Goal: Task Accomplishment & Management: Use online tool/utility

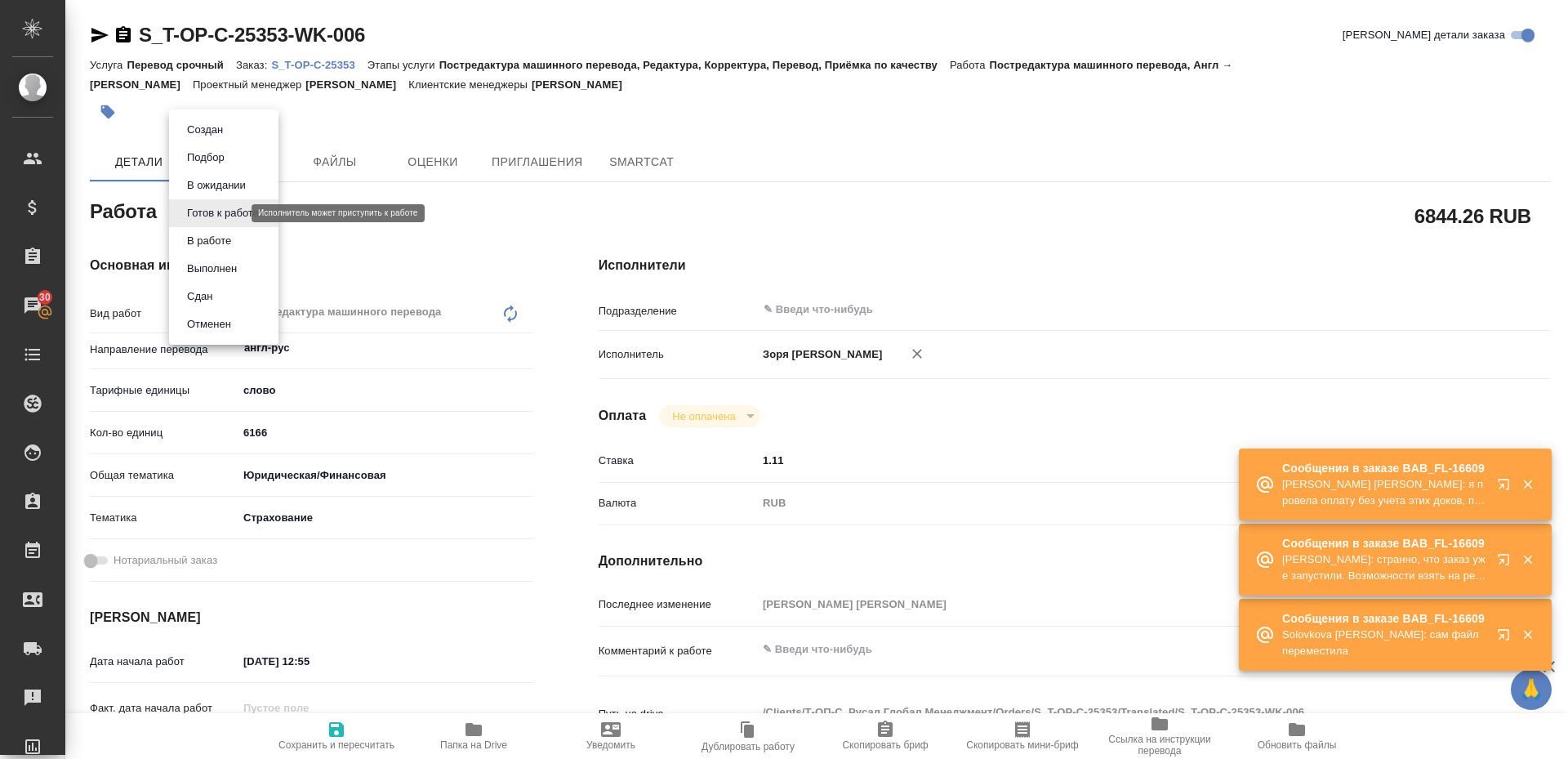
click at [202, 210] on body "🙏 .cls-1 fill:#fff; AWATERA [PERSON_NAME] Спецификации Заказы 30 Чаты Todo Прое…" at bounding box center [784, 380] width 1568 height 759
click at [203, 233] on button "В работе" at bounding box center [209, 241] width 54 height 18
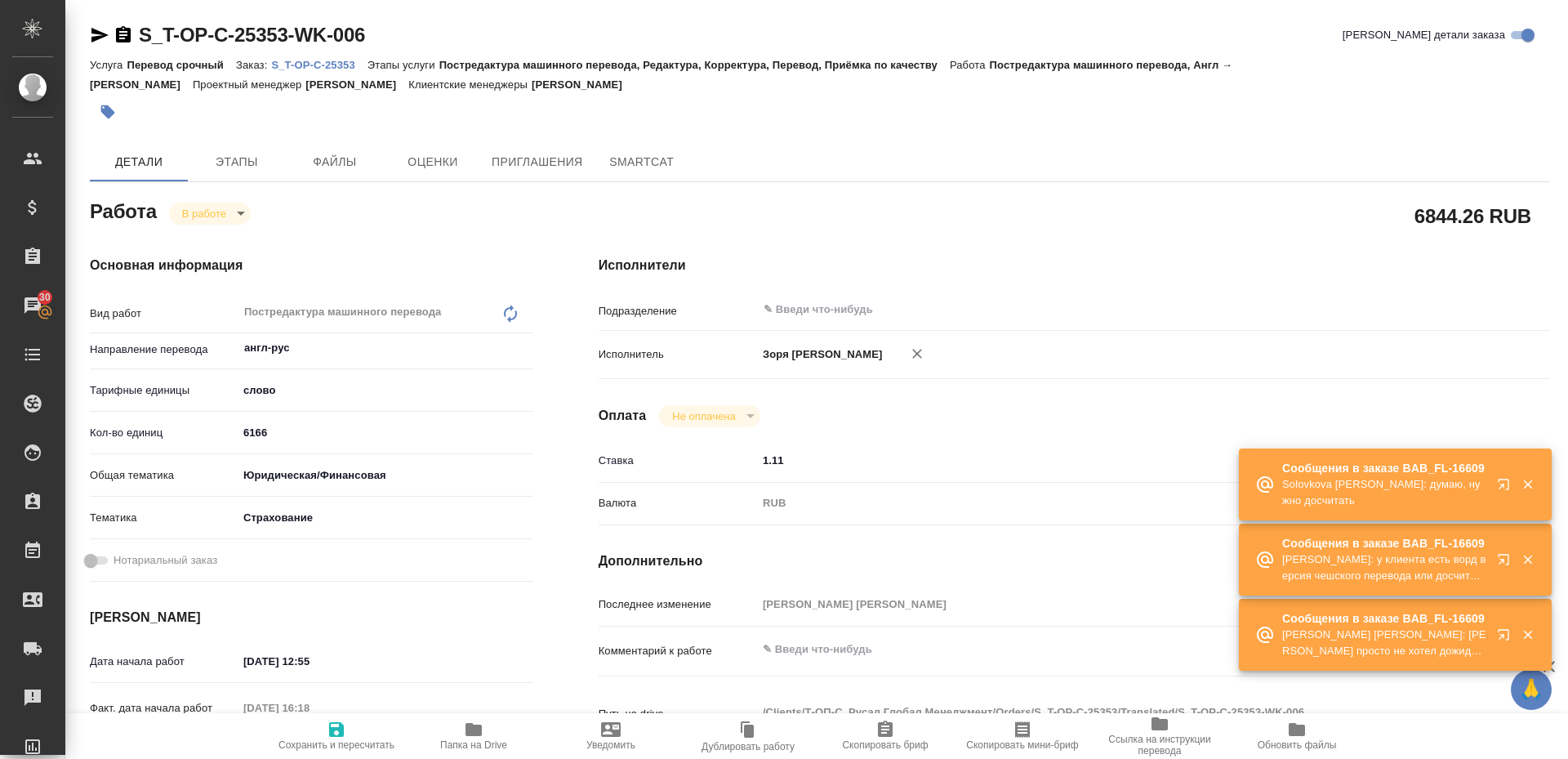
type textarea "x"
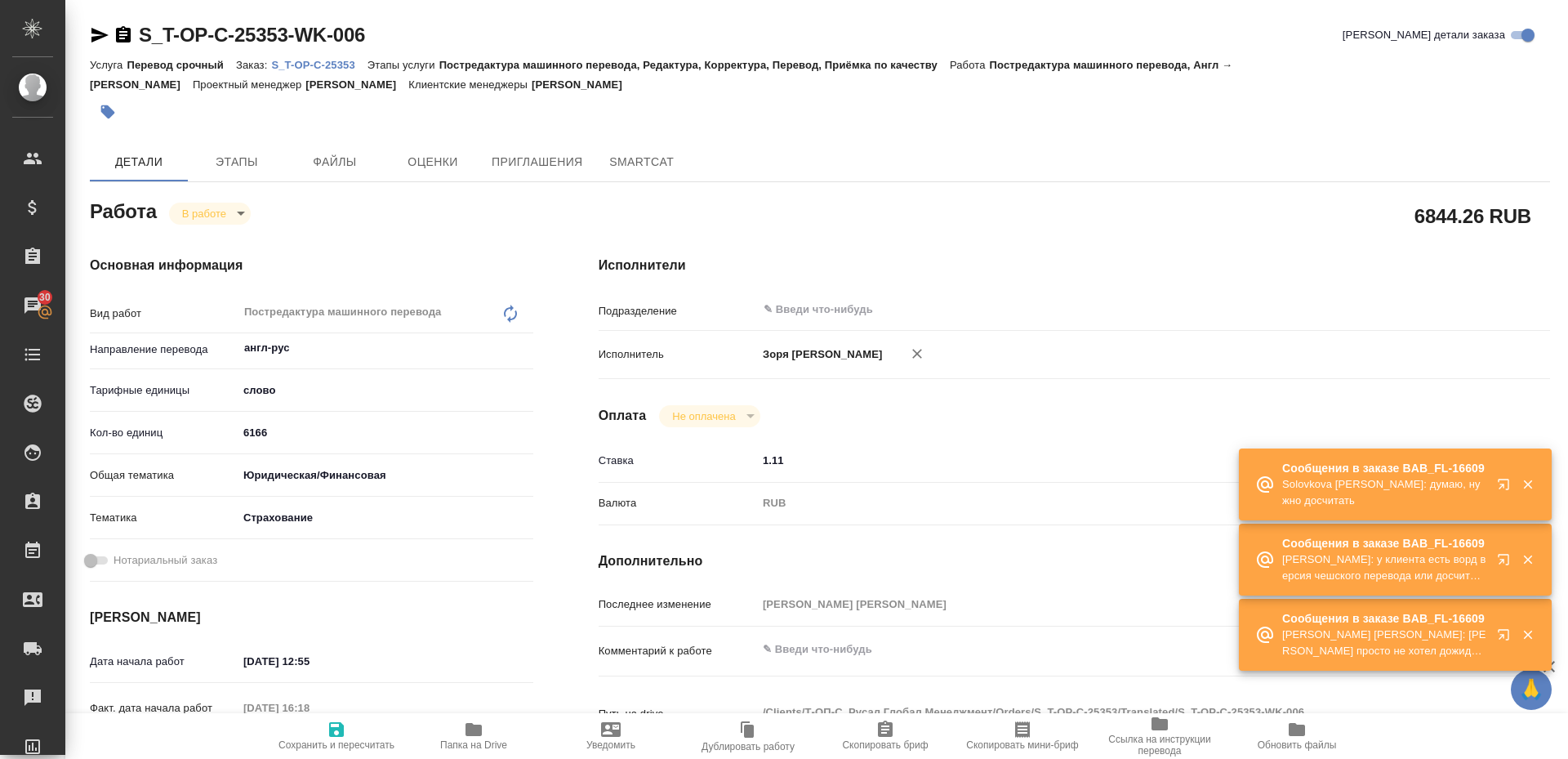
type textarea "x"
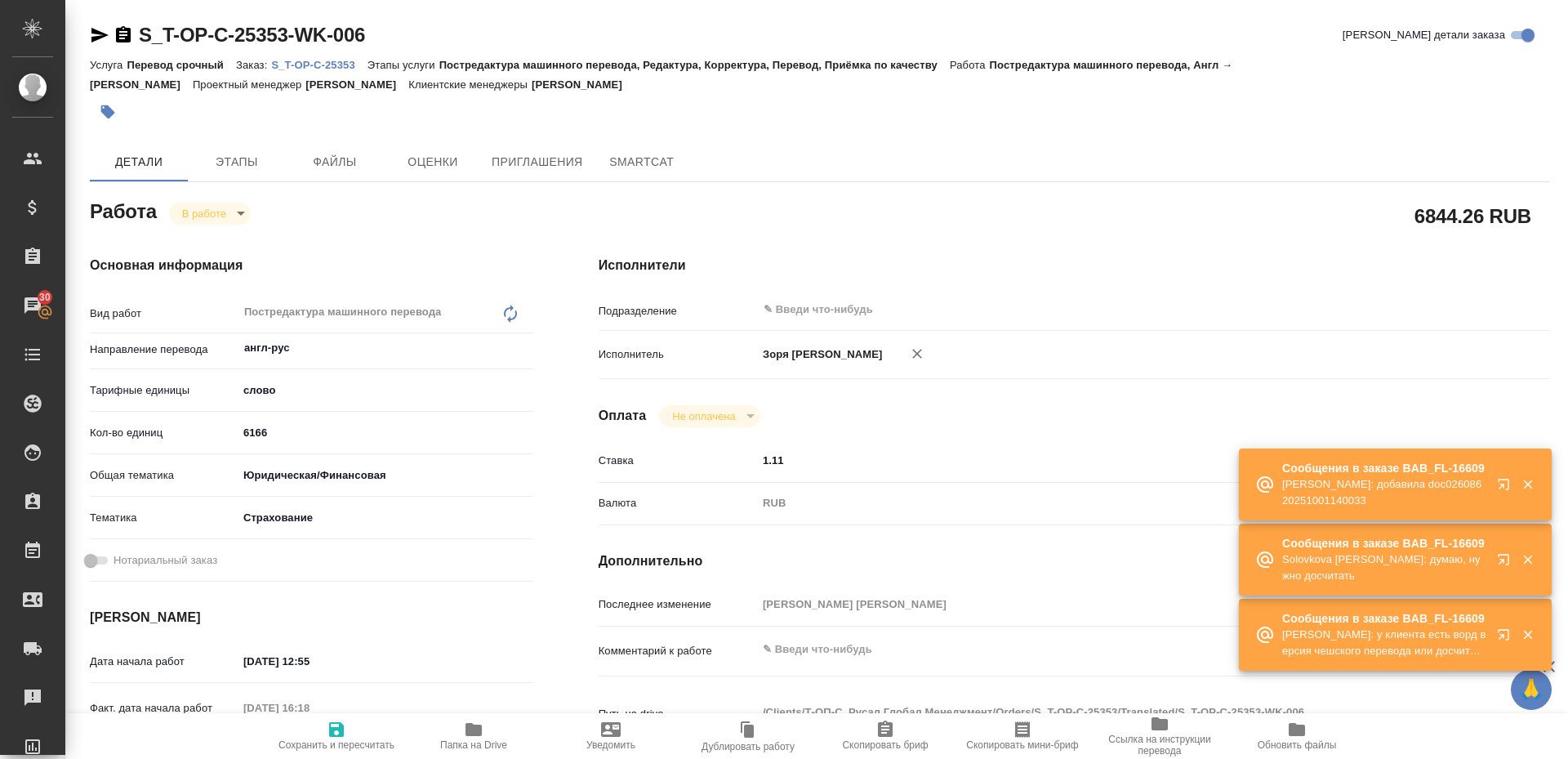
type textarea "x"
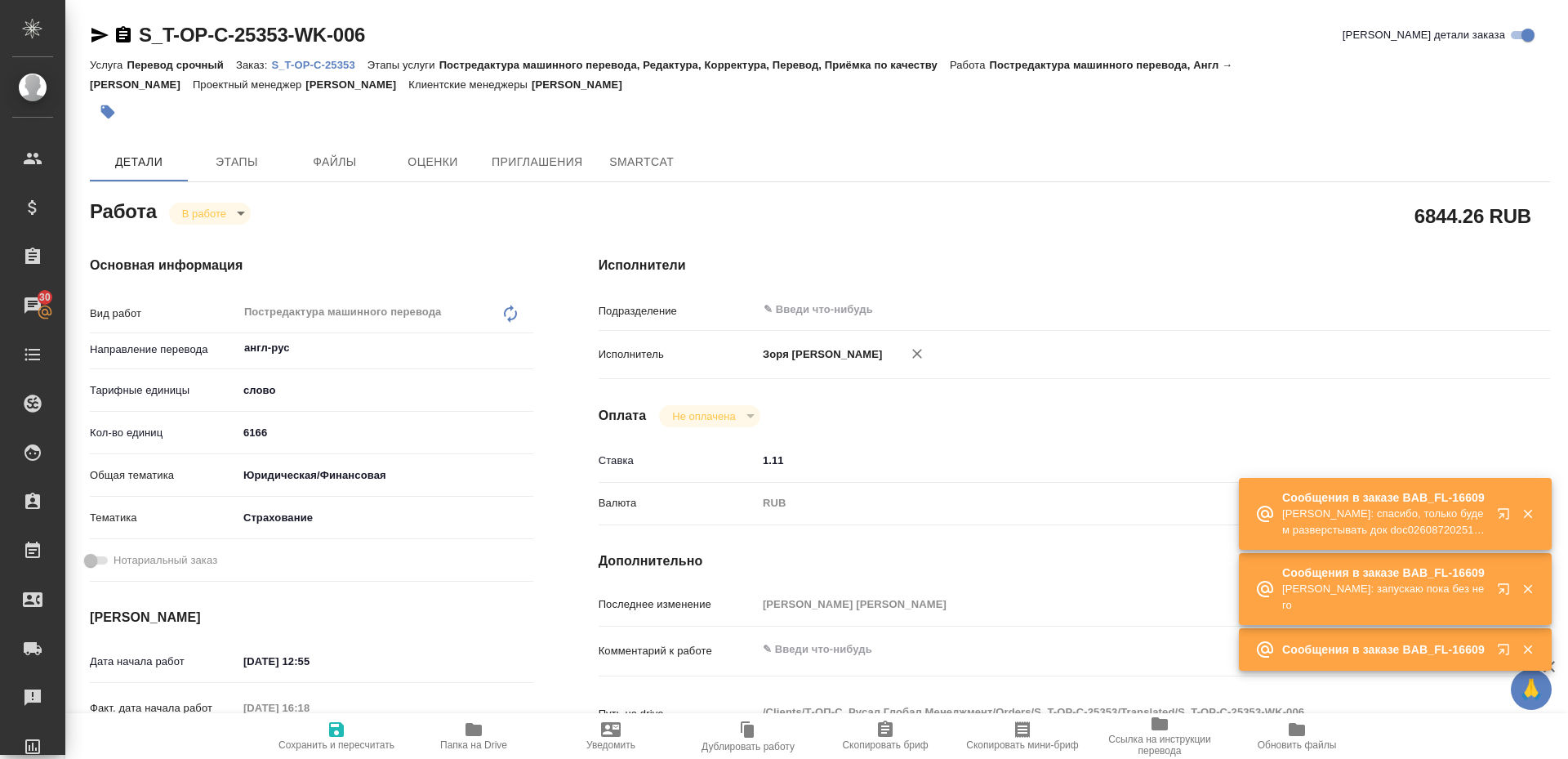
click at [461, 732] on span "Папка на Drive" at bounding box center [474, 735] width 118 height 31
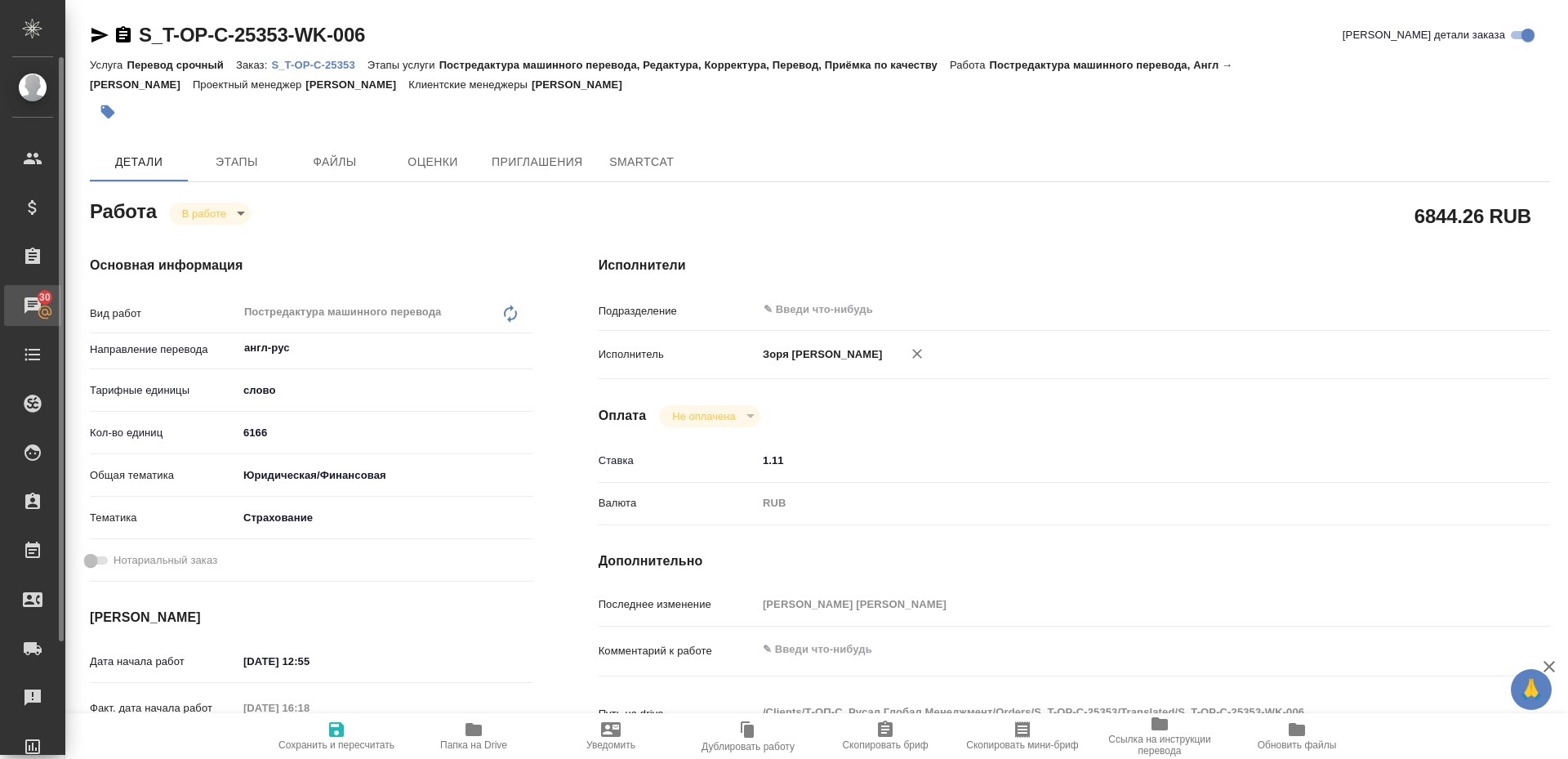
type textarea "x"
